Goal: Complete application form

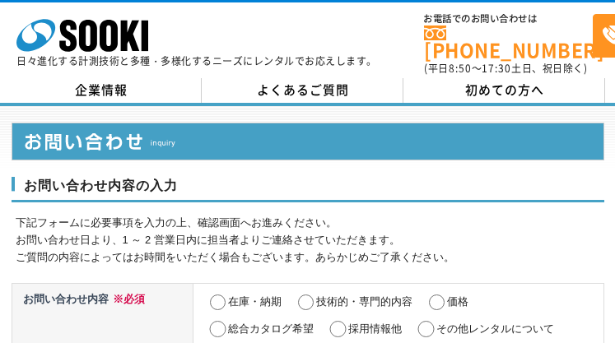
select select "13"
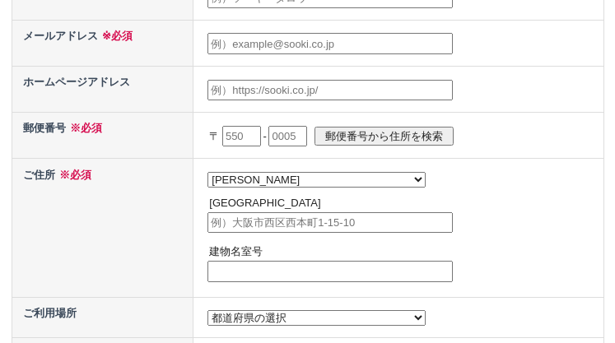
select select "13"
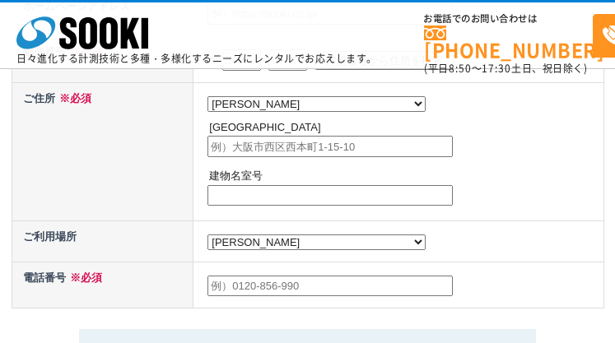
radio input "true"
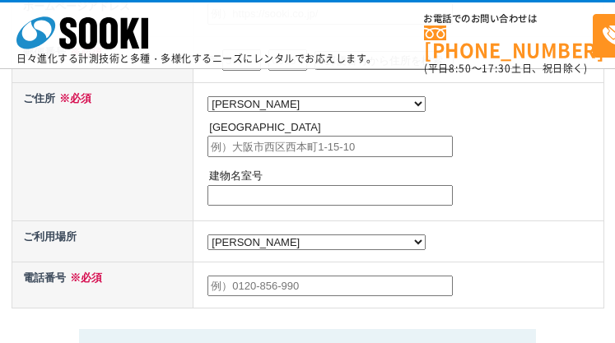
radio input "true"
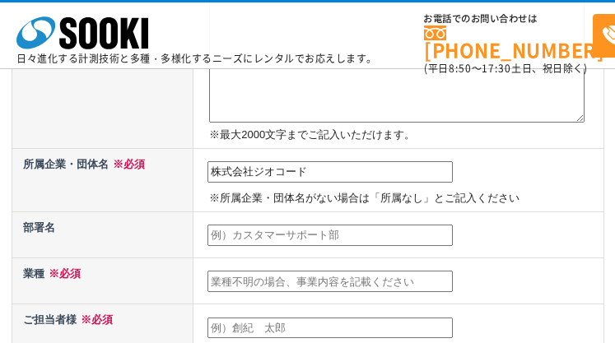
type input "株式会社ジオコード"
type input "事業推進部"
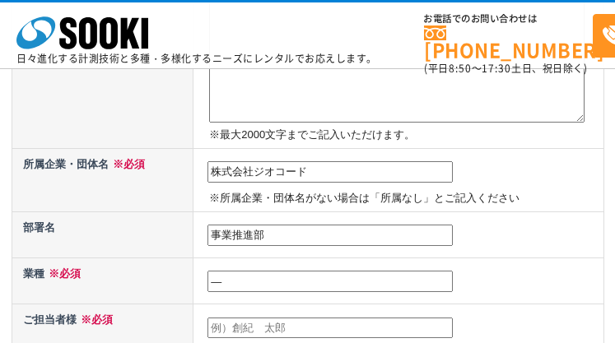
type input "―"
type input "[PERSON_NAME]"
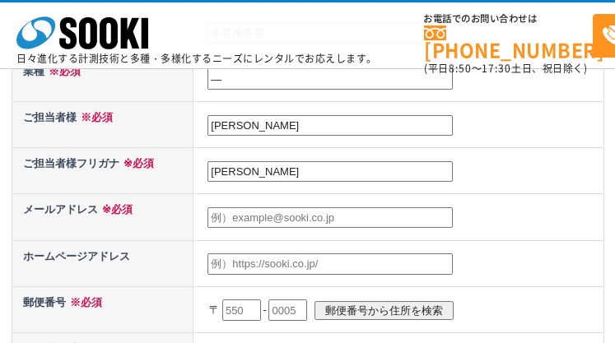
type input "[PERSON_NAME]"
type input "[PERSON_NAME][EMAIL_ADDRESS][DOMAIN_NAME]"
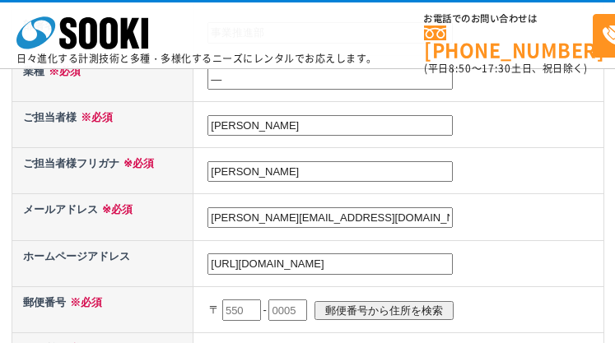
type input "[URL][DOMAIN_NAME]"
type input "160"
type input "[DATE]"
type input "22"
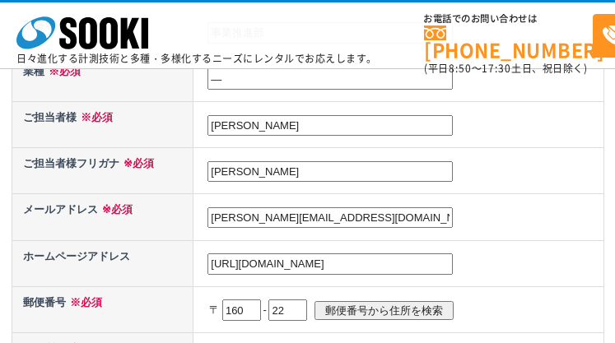
scroll to position [791, 0]
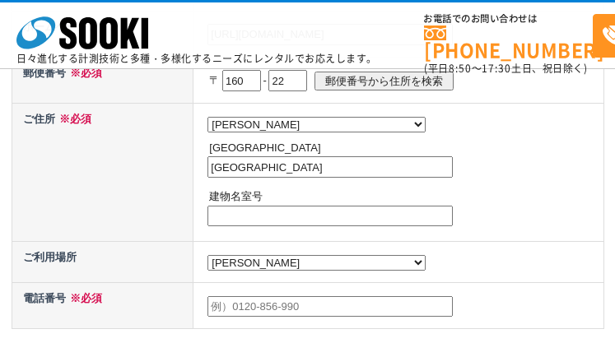
type input "[GEOGRAPHIC_DATA]"
type input "―"
type input "8065019751"
type textarea "lorem ipsumdolors。 ametconsecteturad。 eli、seddoeiusmo「TEM/INCIdi」utlaboreetdolo…"
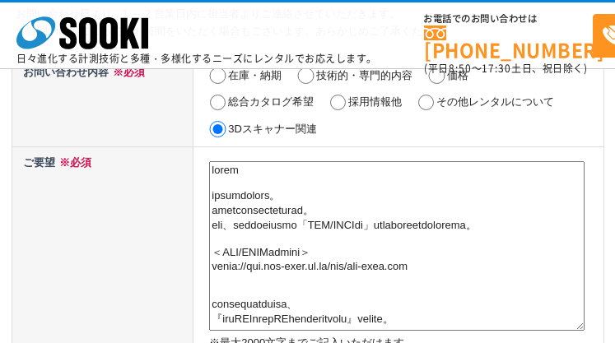
scroll to position [295, 0]
